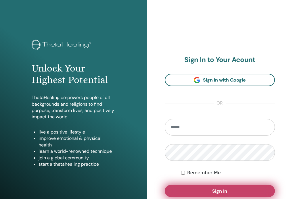
type input "**********"
click at [204, 197] on button "Sign In" at bounding box center [220, 191] width 110 height 12
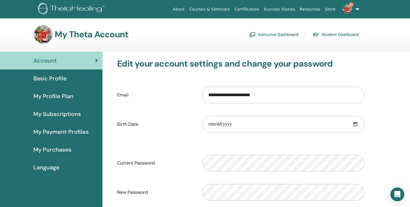
click at [281, 33] on link "Instructor Dashboard" at bounding box center [273, 34] width 49 height 9
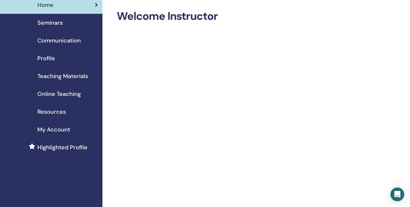
scroll to position [18, 0]
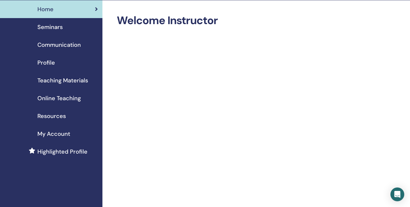
click at [53, 31] on span "Seminars" at bounding box center [49, 27] width 25 height 9
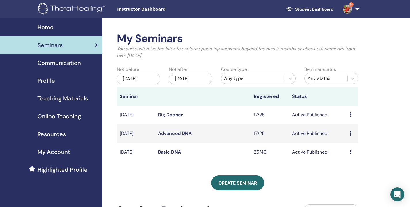
click at [172, 152] on link "Basic DNA" at bounding box center [169, 152] width 23 height 6
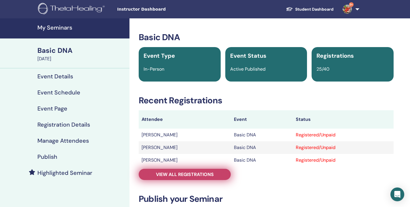
click at [191, 174] on span "View all registrations" at bounding box center [185, 175] width 58 height 6
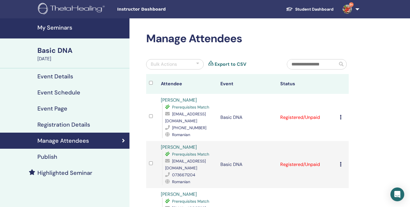
click at [229, 64] on link "Export to CSV" at bounding box center [230, 64] width 32 height 7
click at [54, 29] on h4 "My Seminars" at bounding box center [81, 27] width 89 height 7
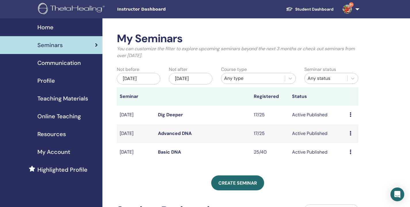
click at [180, 131] on link "Advanced DNA" at bounding box center [175, 133] width 34 height 6
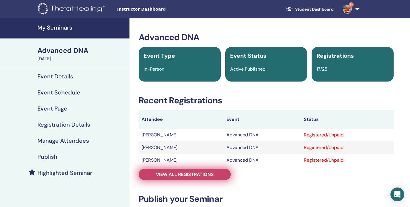
click at [191, 178] on link "View all registrations" at bounding box center [185, 174] width 92 height 11
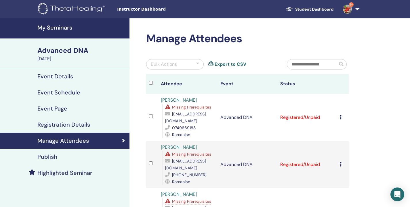
click at [231, 64] on link "Export to CSV" at bounding box center [230, 64] width 32 height 7
click at [63, 29] on h4 "My Seminars" at bounding box center [81, 27] width 89 height 7
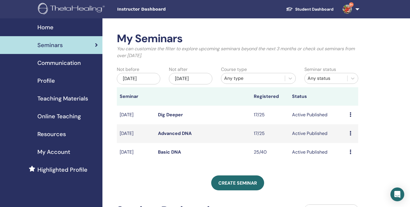
click at [176, 115] on link "Dig Deeper" at bounding box center [170, 115] width 25 height 6
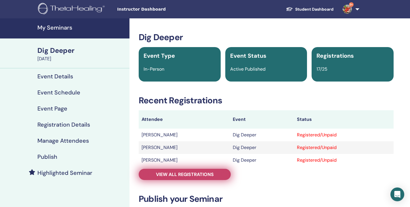
click at [187, 174] on span "View all registrations" at bounding box center [185, 175] width 58 height 6
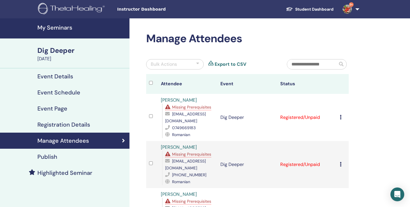
click at [239, 65] on link "Export to CSV" at bounding box center [230, 64] width 32 height 7
